Goal: Information Seeking & Learning: Learn about a topic

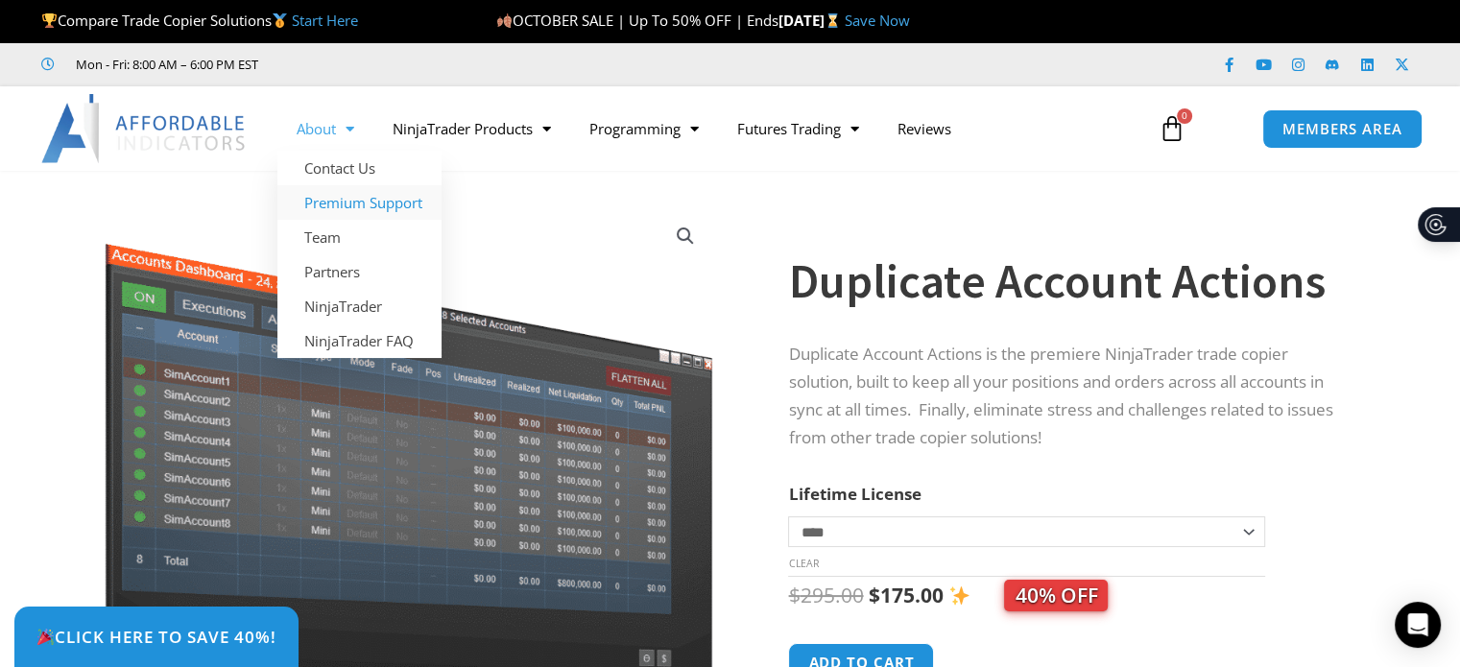
click at [319, 206] on link "Premium Support" at bounding box center [359, 202] width 164 height 35
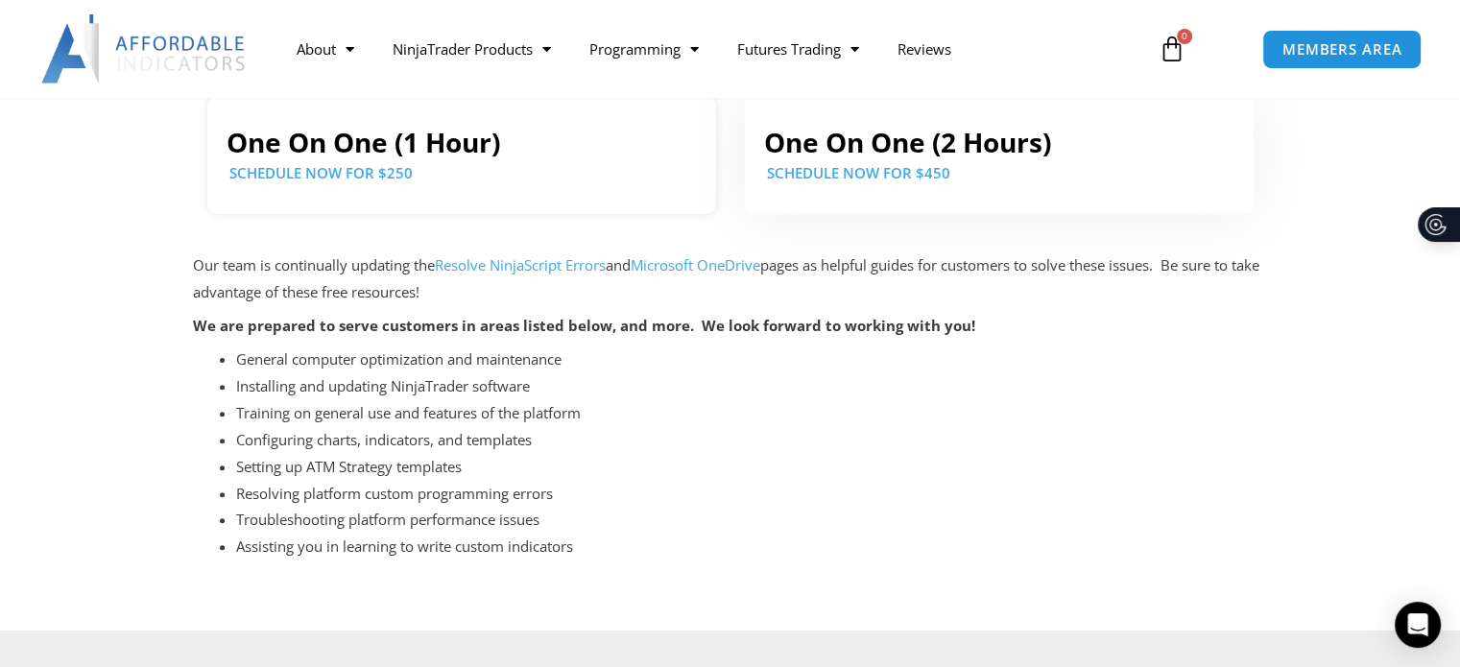
scroll to position [509, 0]
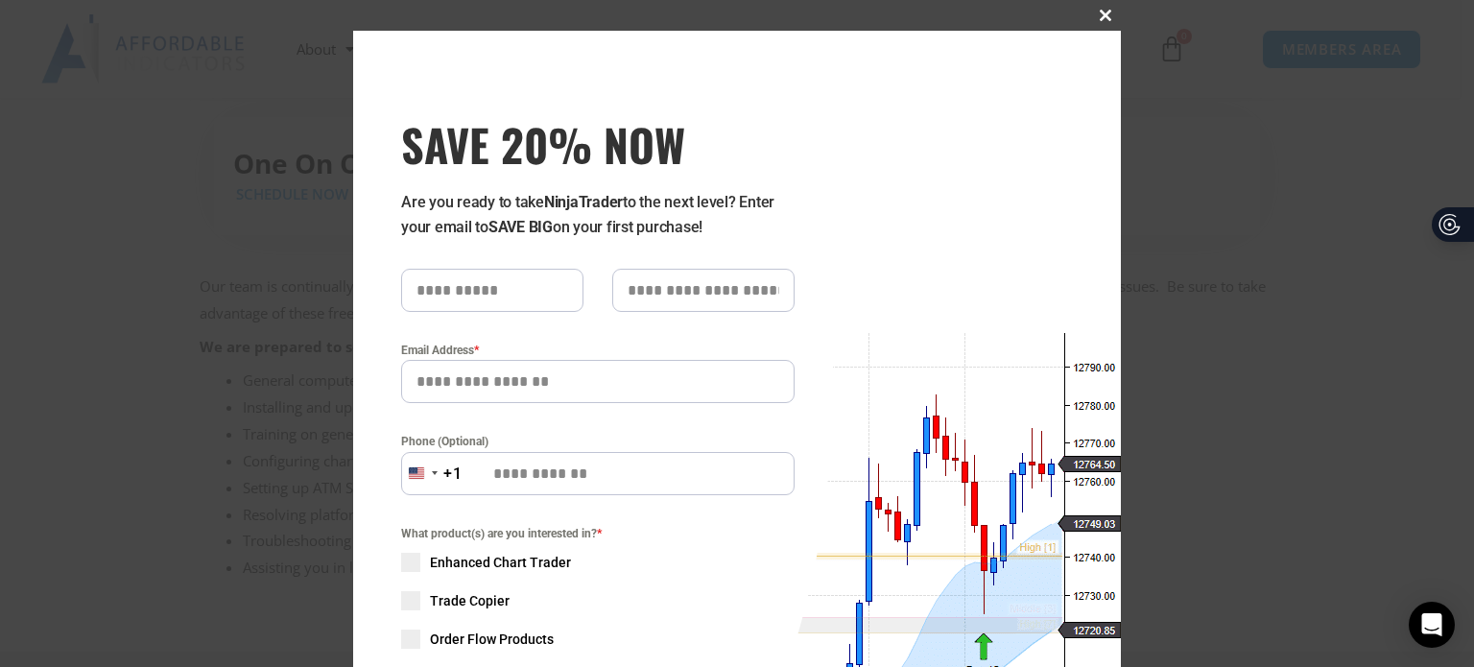
click at [1097, 12] on span "SAVE 20% NOW popup" at bounding box center [1105, 16] width 31 height 12
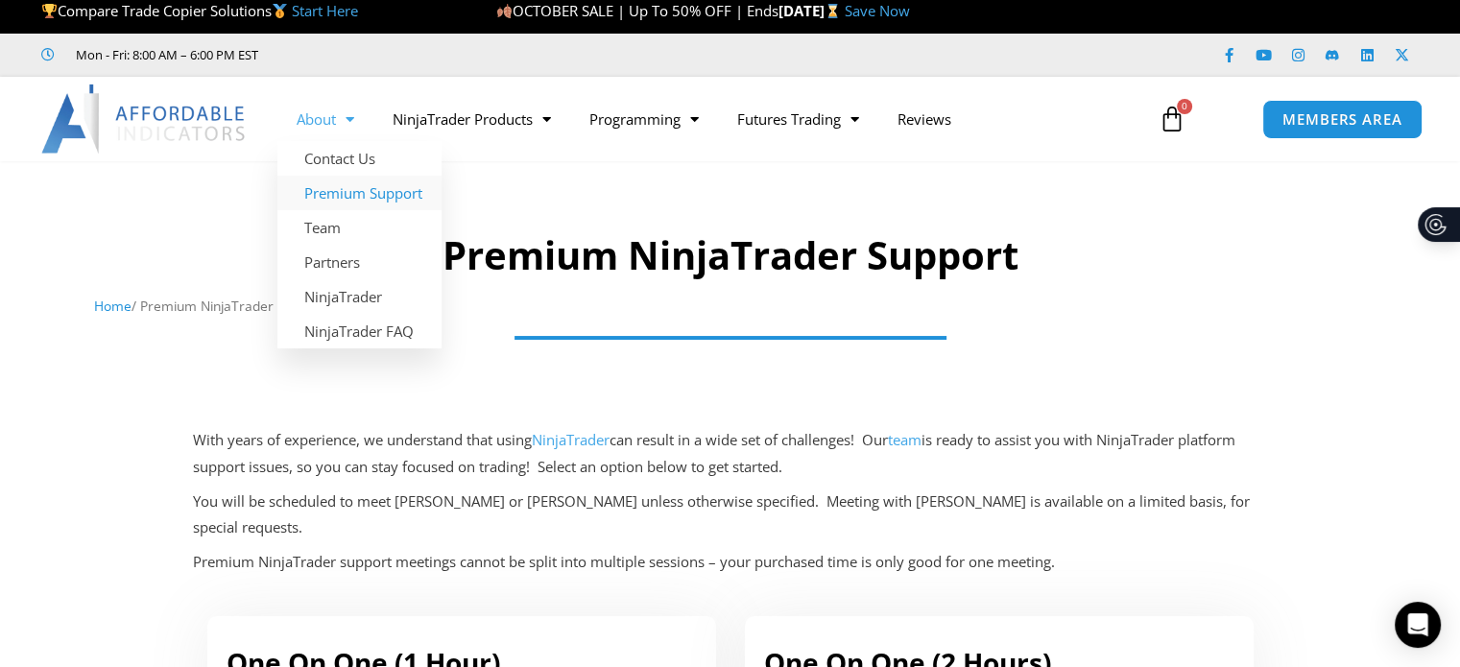
scroll to position [0, 0]
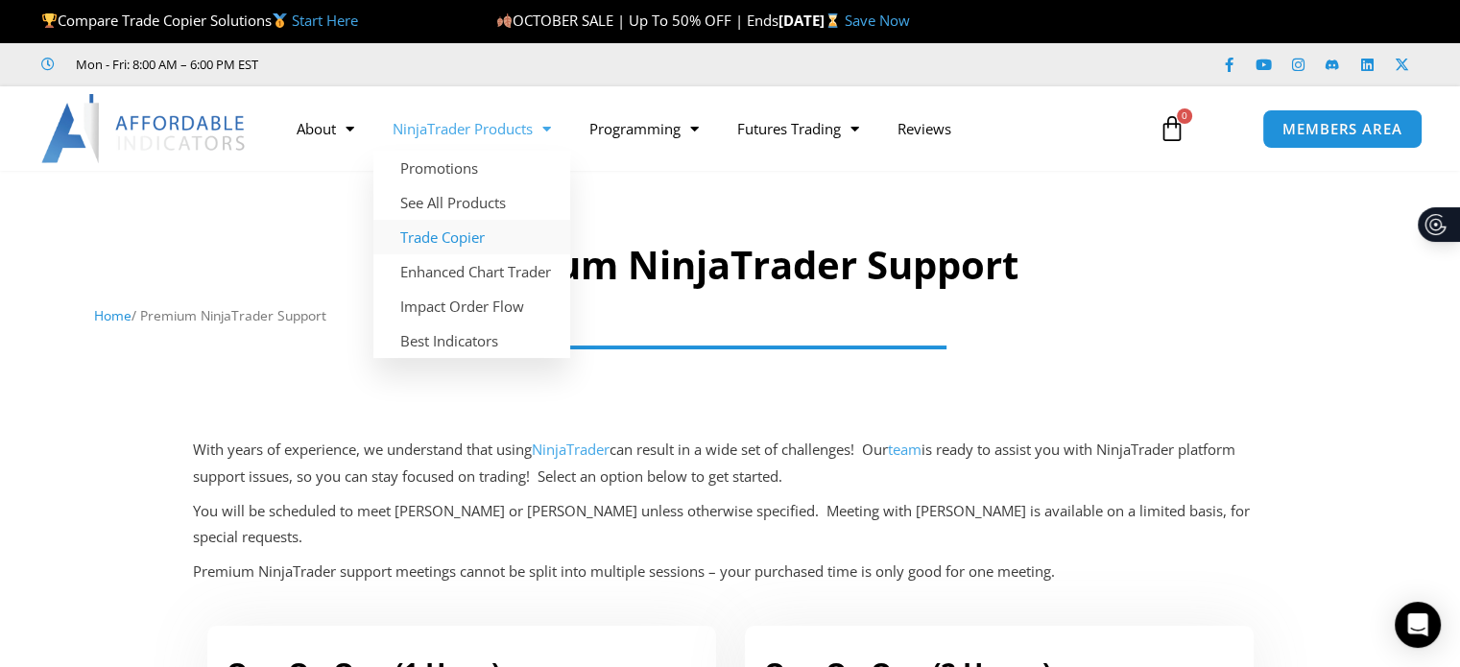
click at [445, 240] on link "Trade Copier" at bounding box center [471, 237] width 197 height 35
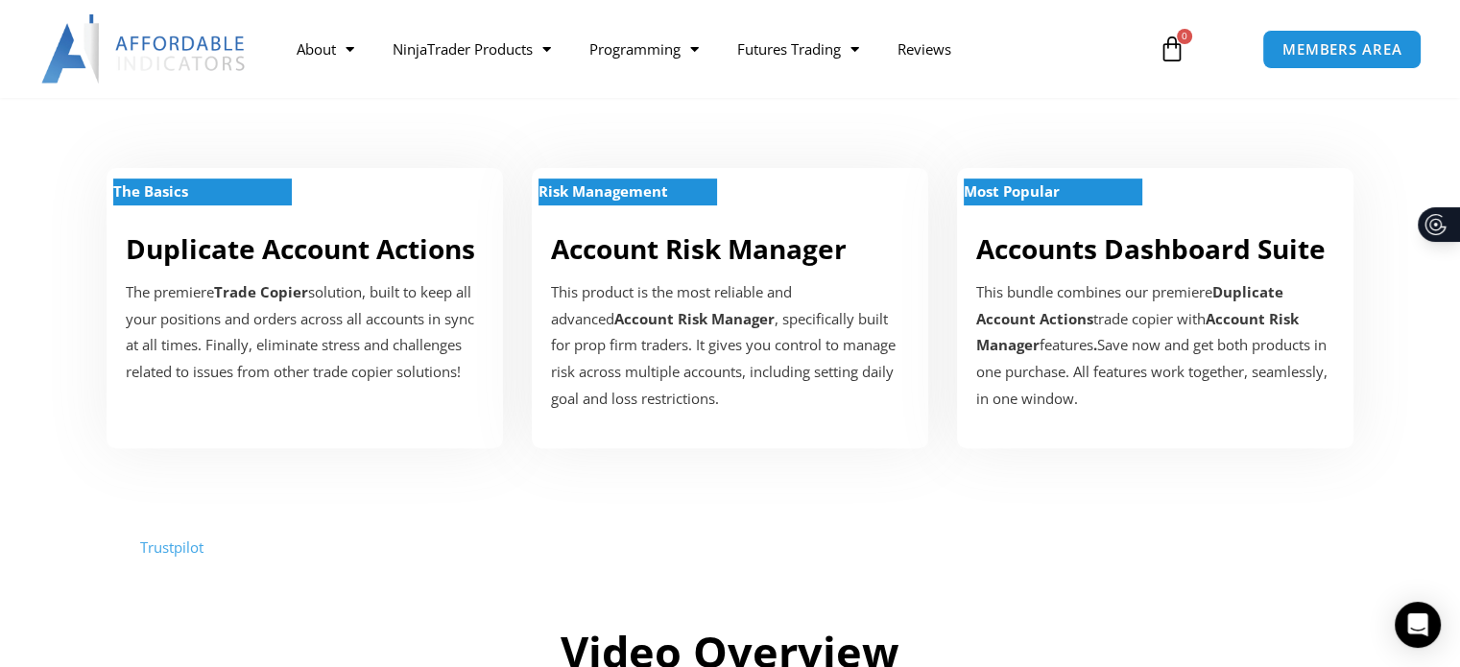
scroll to position [768, 0]
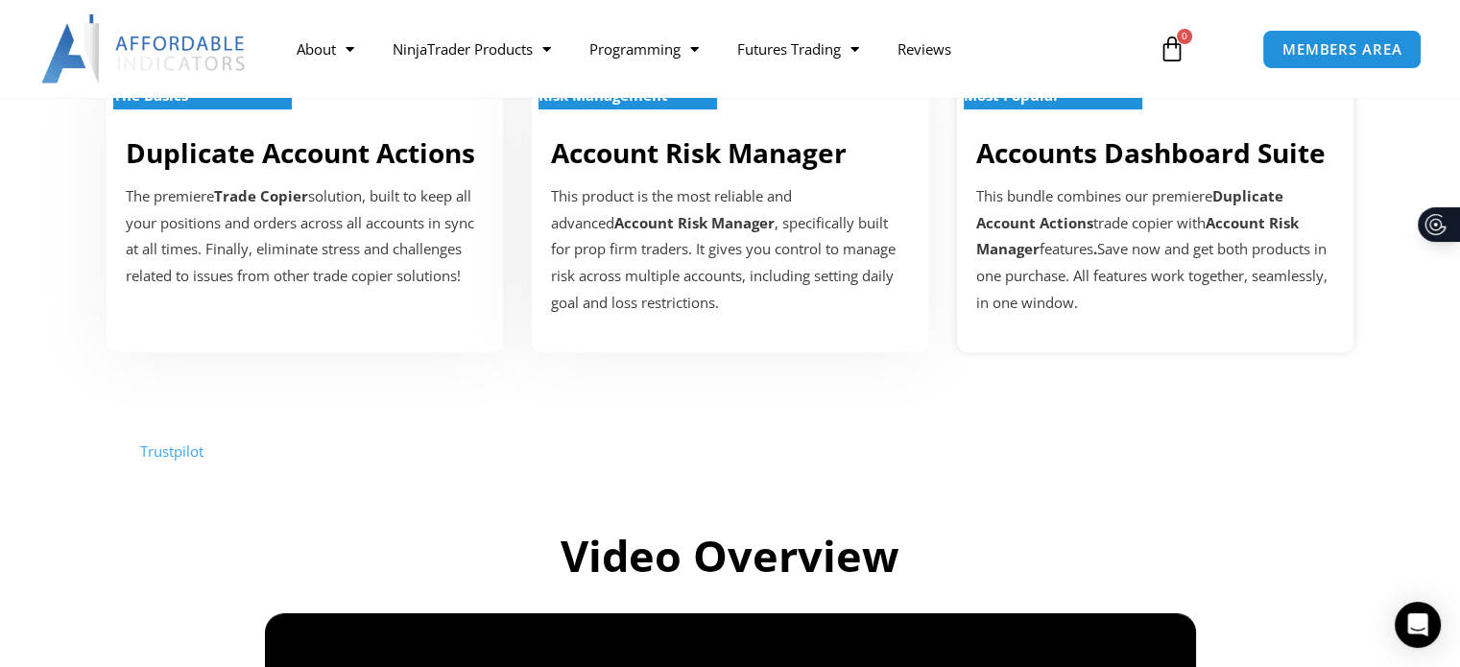
click at [1111, 148] on link "Accounts Dashboard Suite" at bounding box center [1150, 152] width 349 height 36
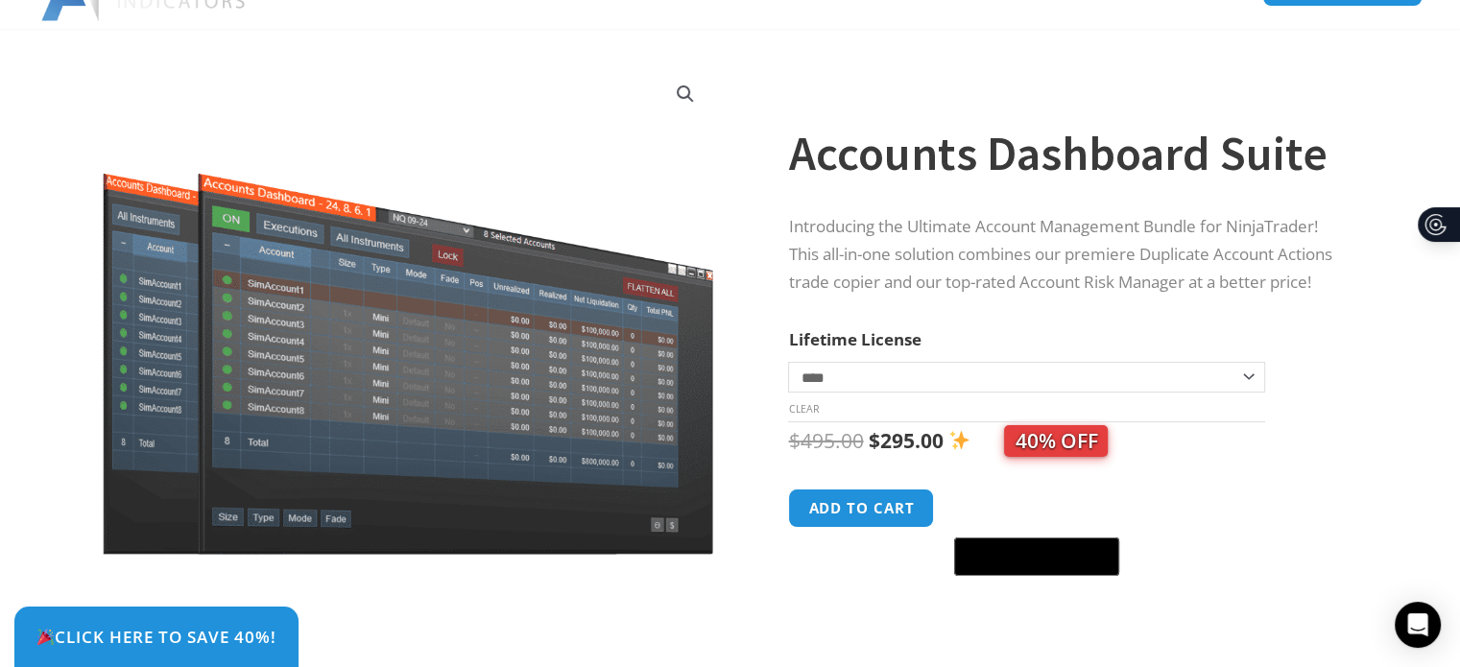
scroll to position [288, 0]
